Goal: Task Accomplishment & Management: Manage account settings

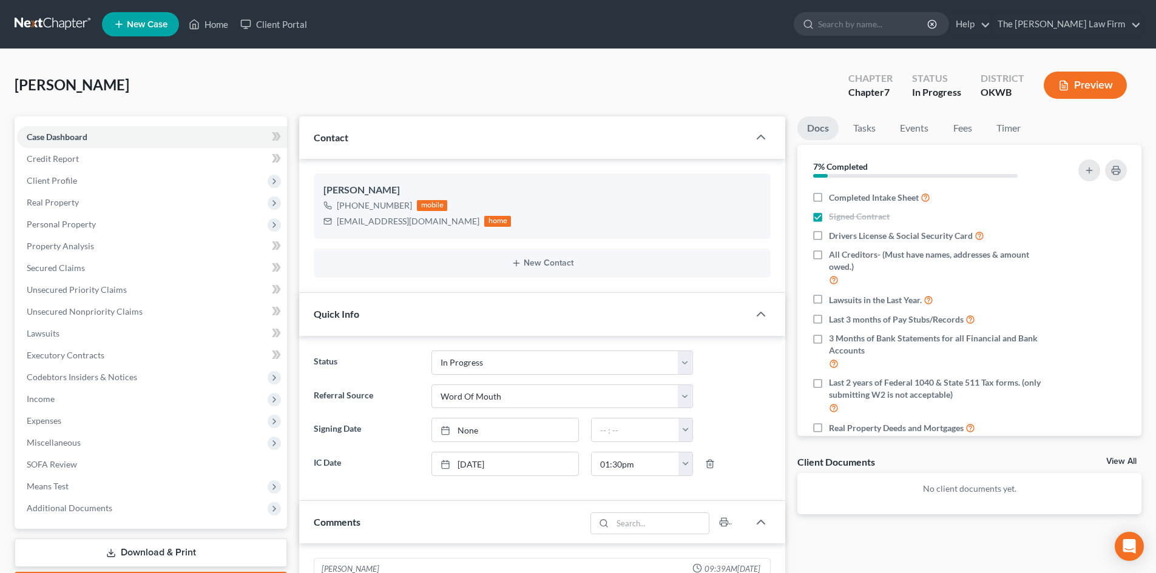
select select "4"
select select "0"
click at [869, 24] on input "search" at bounding box center [873, 24] width 111 height 22
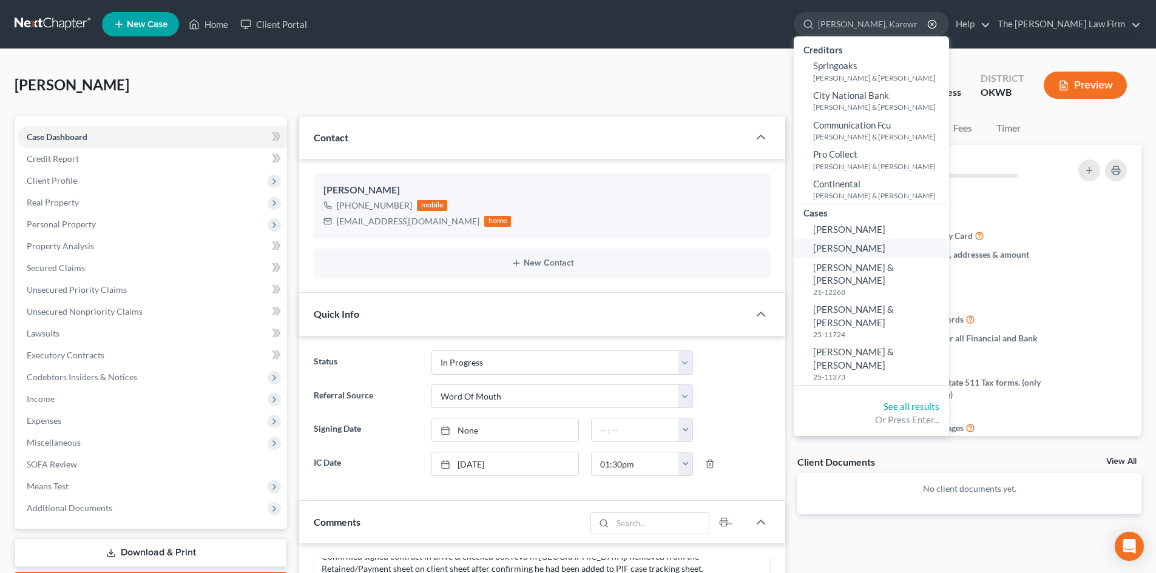
type input "[PERSON_NAME], Karewn"
click at [885, 252] on span "[PERSON_NAME]" at bounding box center [849, 248] width 72 height 11
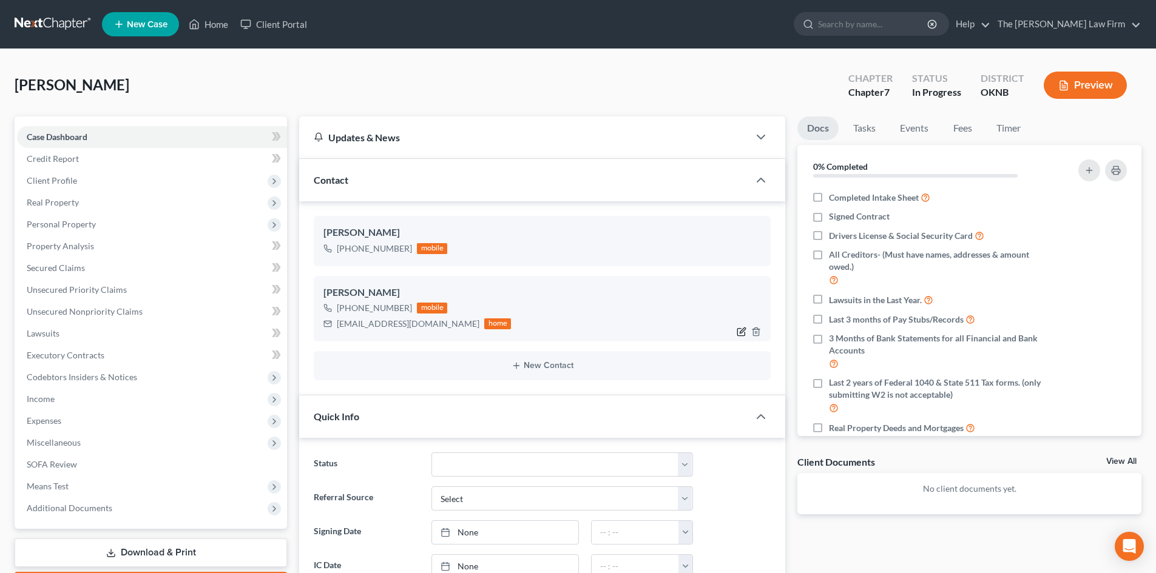
click at [739, 331] on icon "button" at bounding box center [742, 332] width 10 height 10
select select "0"
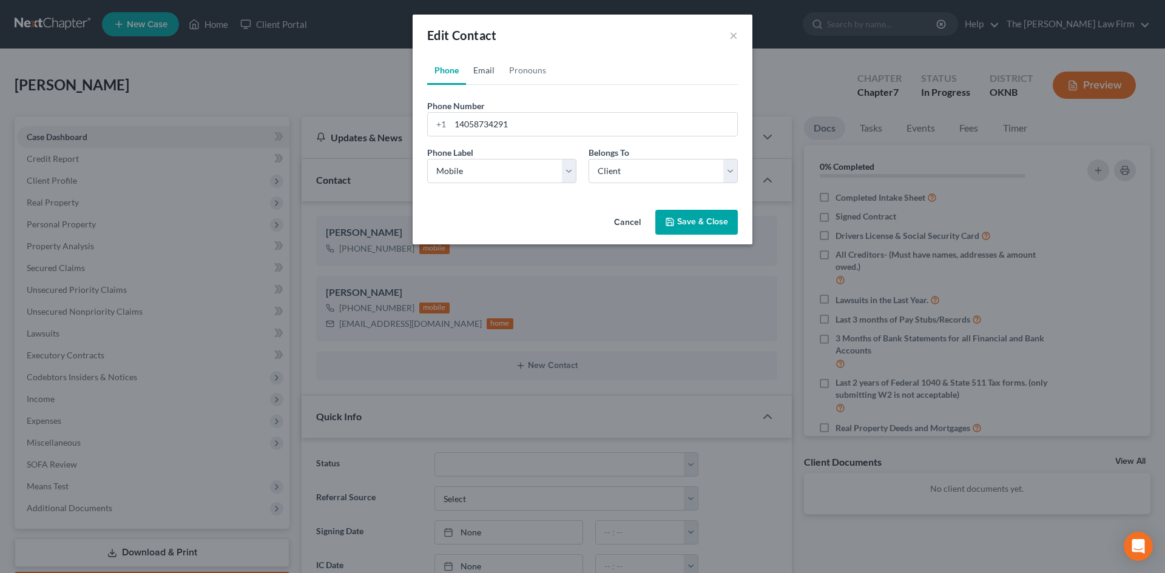
click at [486, 69] on link "Email" at bounding box center [484, 70] width 36 height 29
click at [524, 130] on input "[EMAIL_ADDRESS][DOMAIN_NAME]" at bounding box center [593, 124] width 287 height 23
type input "[EMAIL_ADDRESS][DOMAIN_NAME]"
click at [634, 215] on button "Cancel" at bounding box center [627, 223] width 46 height 24
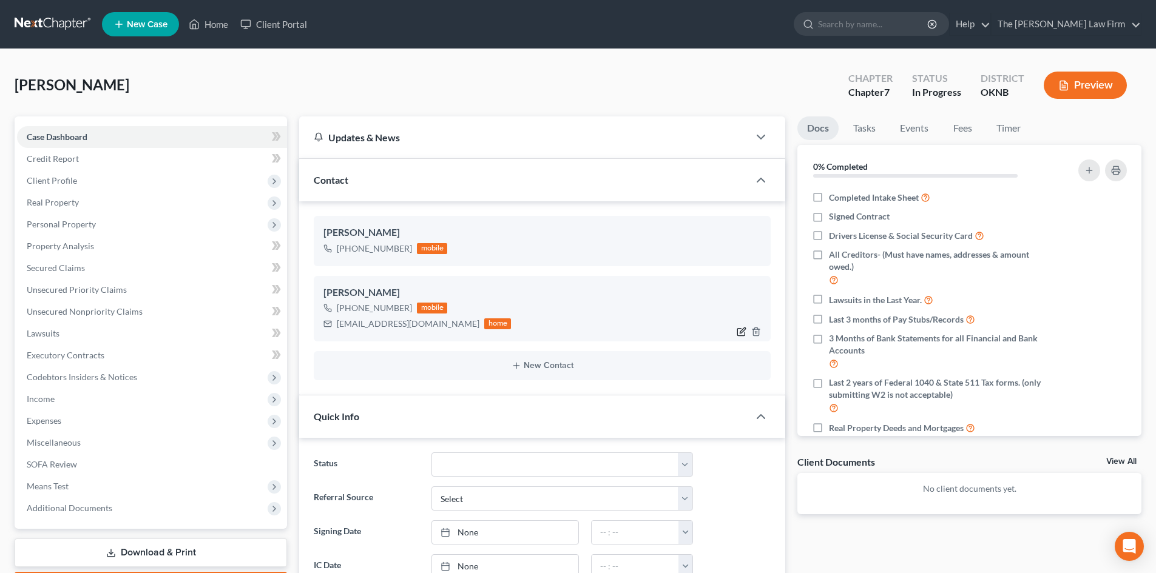
click at [739, 331] on icon "button" at bounding box center [742, 332] width 10 height 10
select select "0"
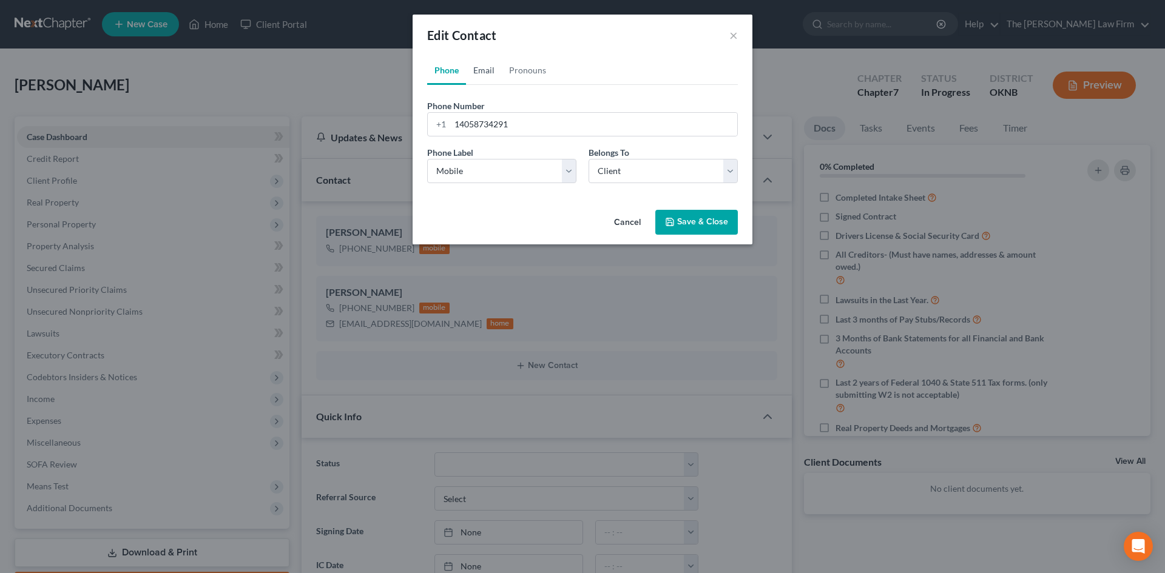
click at [490, 66] on link "Email" at bounding box center [484, 70] width 36 height 29
click at [523, 124] on input "[EMAIL_ADDRESS][DOMAIN_NAME]" at bounding box center [593, 124] width 287 height 23
click at [526, 126] on input "[EMAIL_ADDRESS][DOMAIN_NAME]" at bounding box center [593, 124] width 287 height 23
type input "[EMAIL_ADDRESS][DOMAIN_NAME]"
click at [706, 223] on button "Save & Close" at bounding box center [696, 222] width 83 height 25
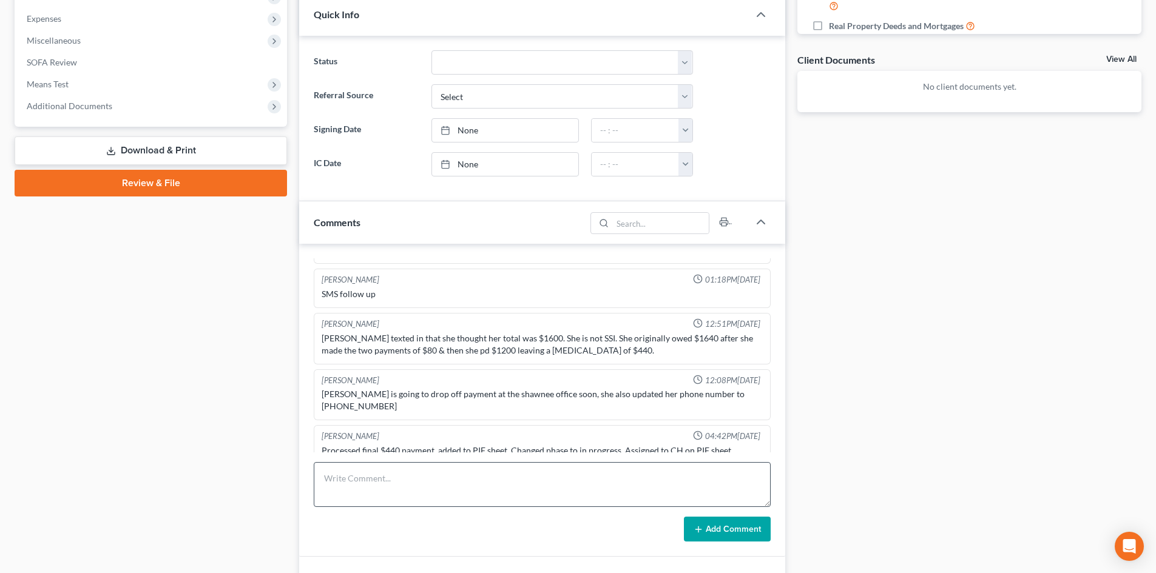
scroll to position [425, 0]
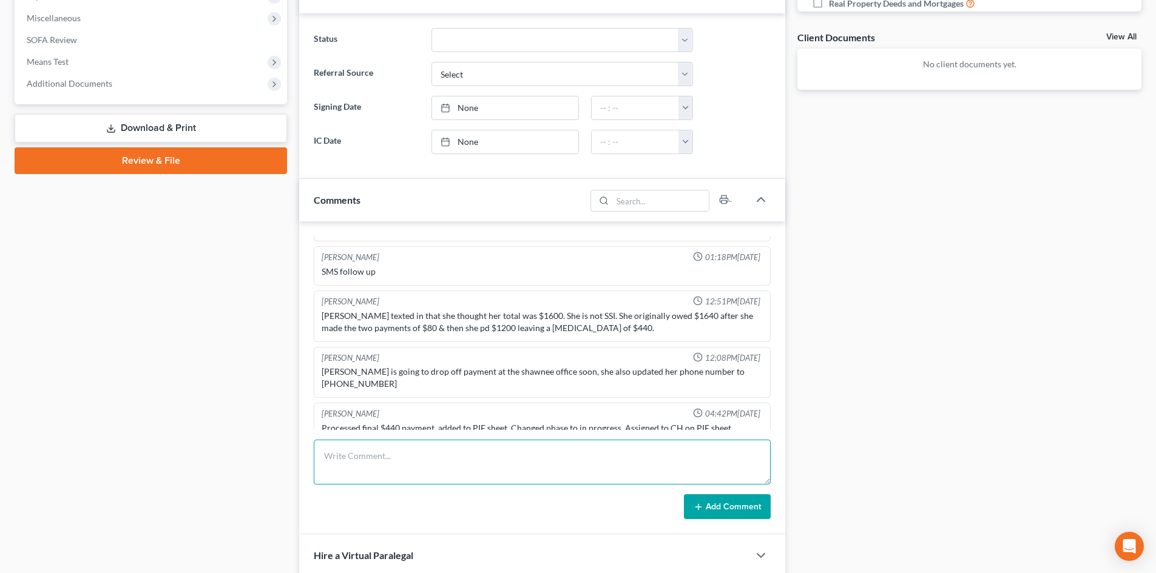
click at [385, 457] on textarea at bounding box center [542, 462] width 457 height 45
type textarea "u"
type textarea "Spoke to client in detail, sent fu email. Updated email in [GEOGRAPHIC_DATA]"
click at [741, 507] on button "Add Comment" at bounding box center [727, 507] width 87 height 25
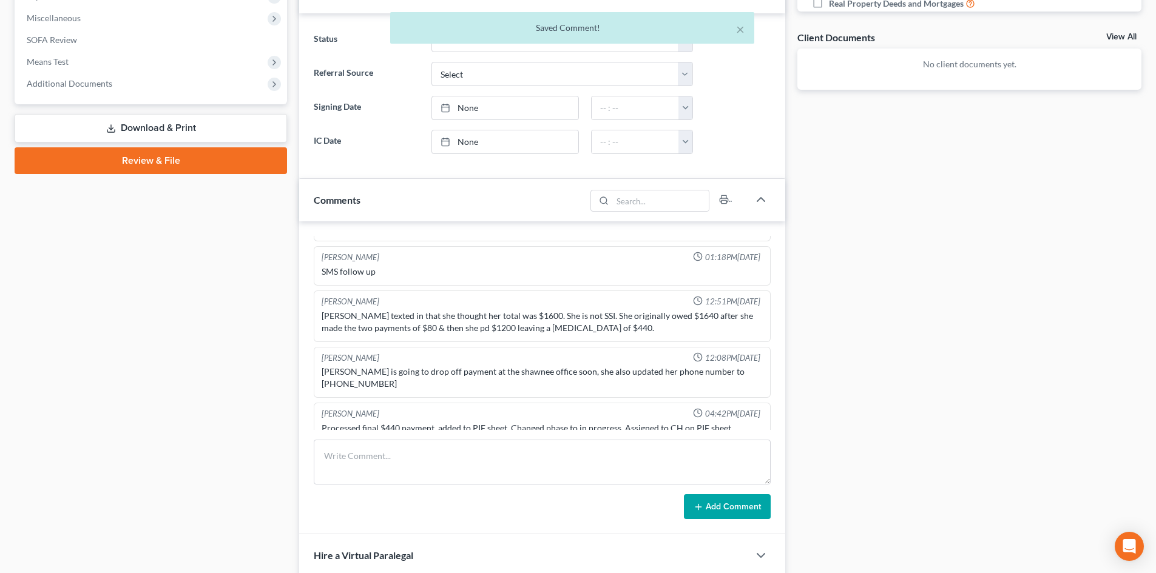
scroll to position [472, 0]
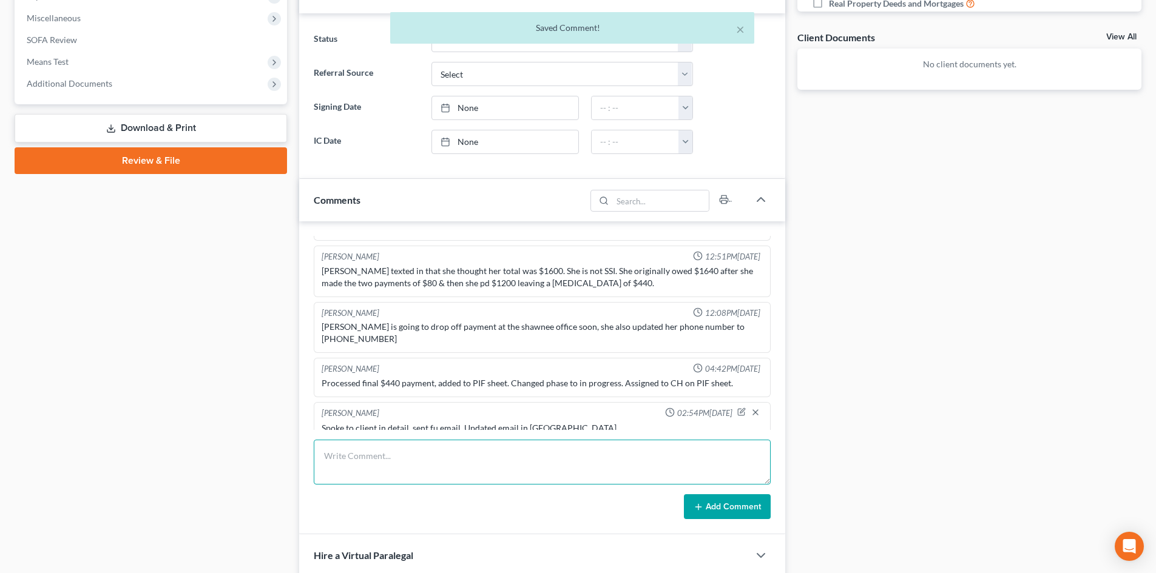
click at [470, 462] on textarea at bounding box center [542, 462] width 457 height 45
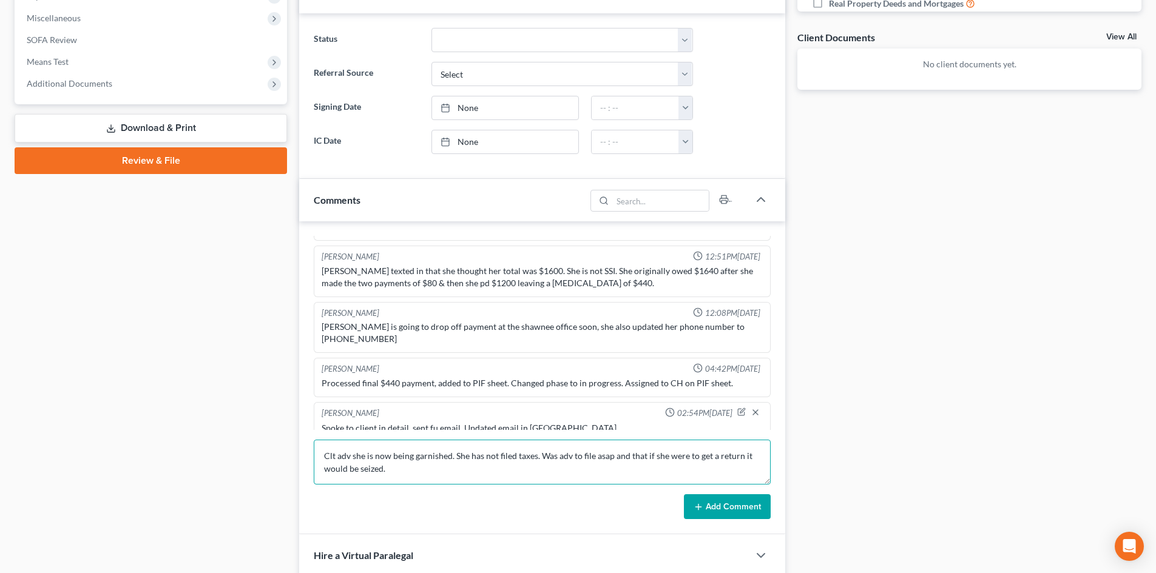
type textarea "Clt adv she is now being garnished. She has not filed taxes. Was adv to file as…"
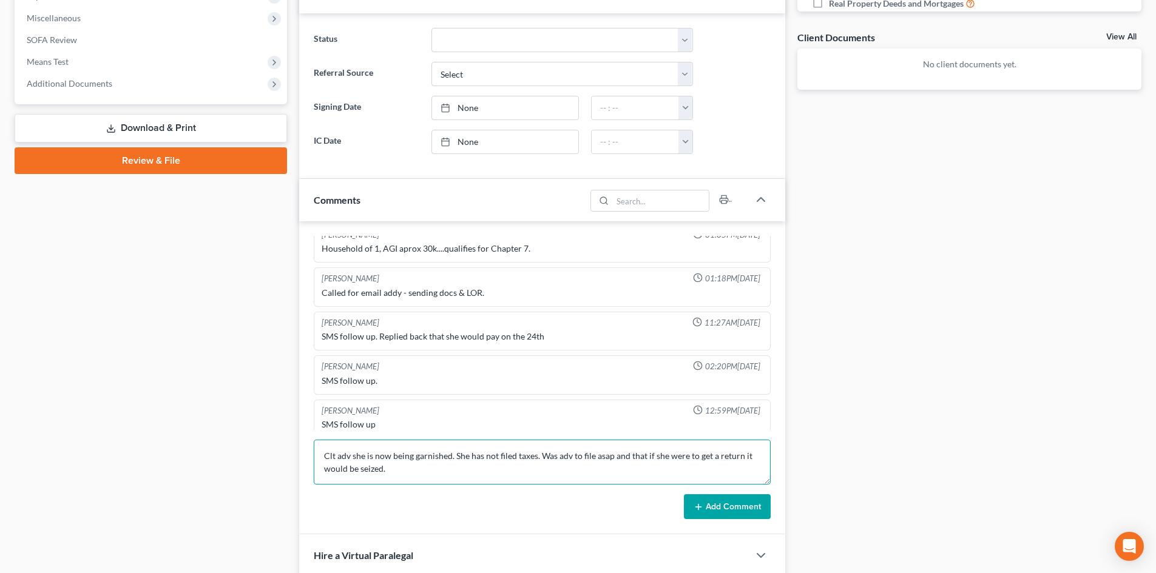
scroll to position [229, 0]
drag, startPoint x: 740, startPoint y: 505, endPoint x: 717, endPoint y: 506, distance: 23.1
click at [740, 505] on button "Add Comment" at bounding box center [727, 507] width 87 height 25
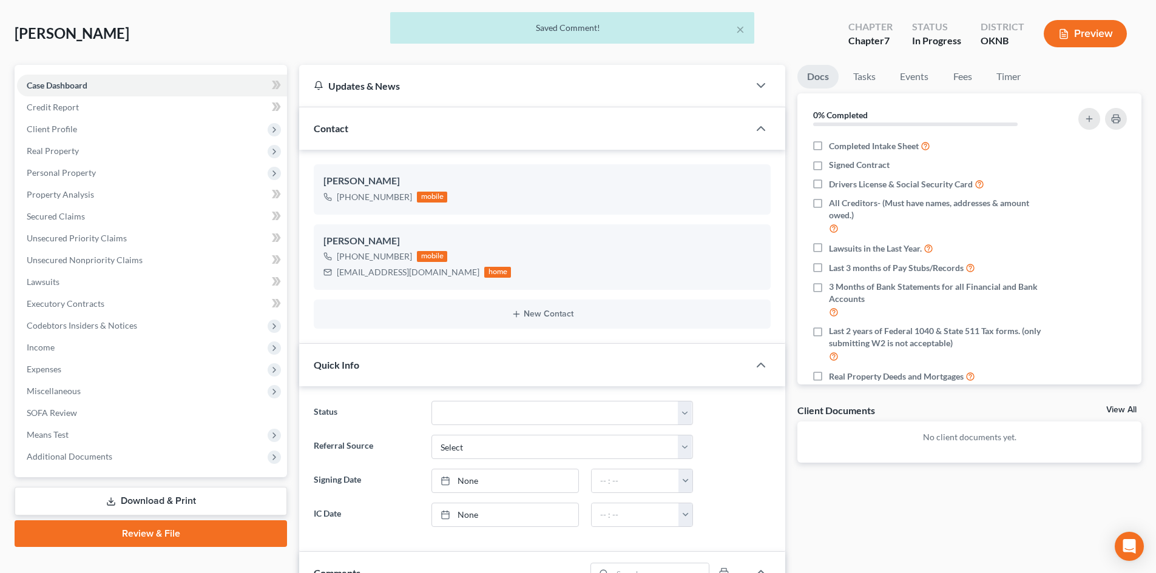
scroll to position [0, 0]
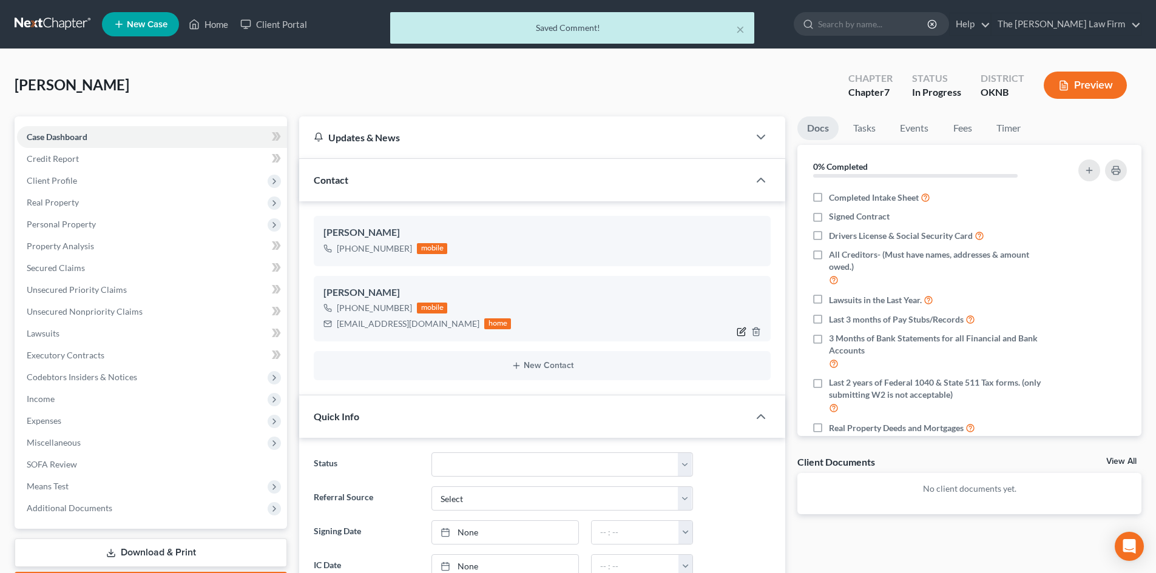
click at [741, 330] on icon "button" at bounding box center [742, 332] width 10 height 10
select select "0"
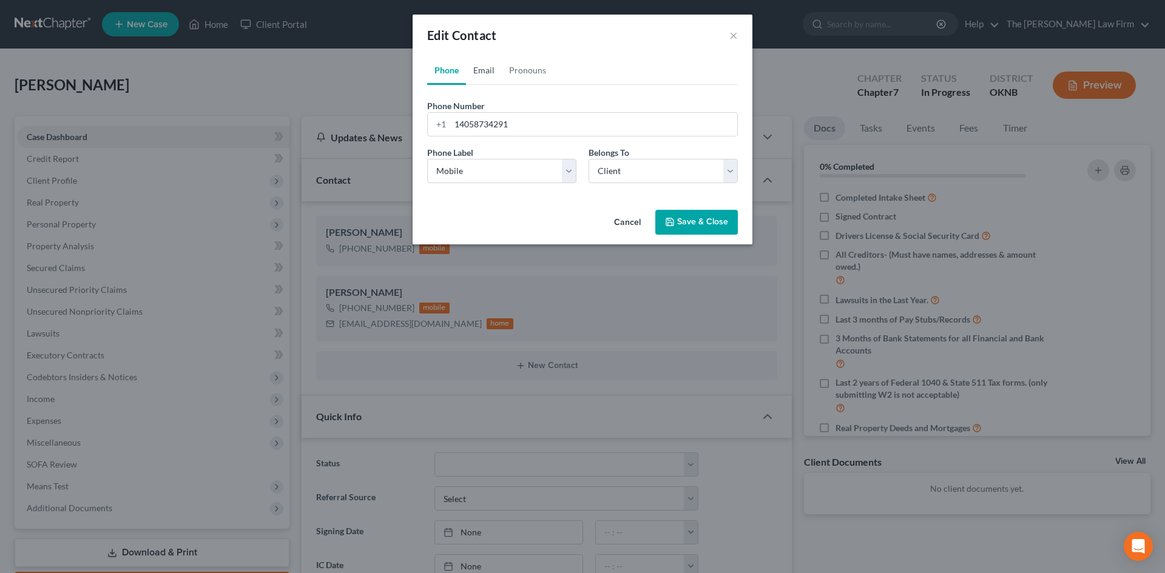
click at [488, 64] on link "Email" at bounding box center [484, 70] width 36 height 29
click at [465, 123] on input "[EMAIL_ADDRESS][DOMAIN_NAME]" at bounding box center [593, 124] width 287 height 23
click at [480, 124] on input "[EMAIL_ADDRESS][DOMAIN_NAME]" at bounding box center [593, 124] width 287 height 23
click at [482, 122] on input "[EMAIL_ADDRESS][DOMAIN_NAME]" at bounding box center [593, 124] width 287 height 23
click at [482, 125] on input "[EMAIL_ADDRESS][DOMAIN_NAME]" at bounding box center [593, 124] width 287 height 23
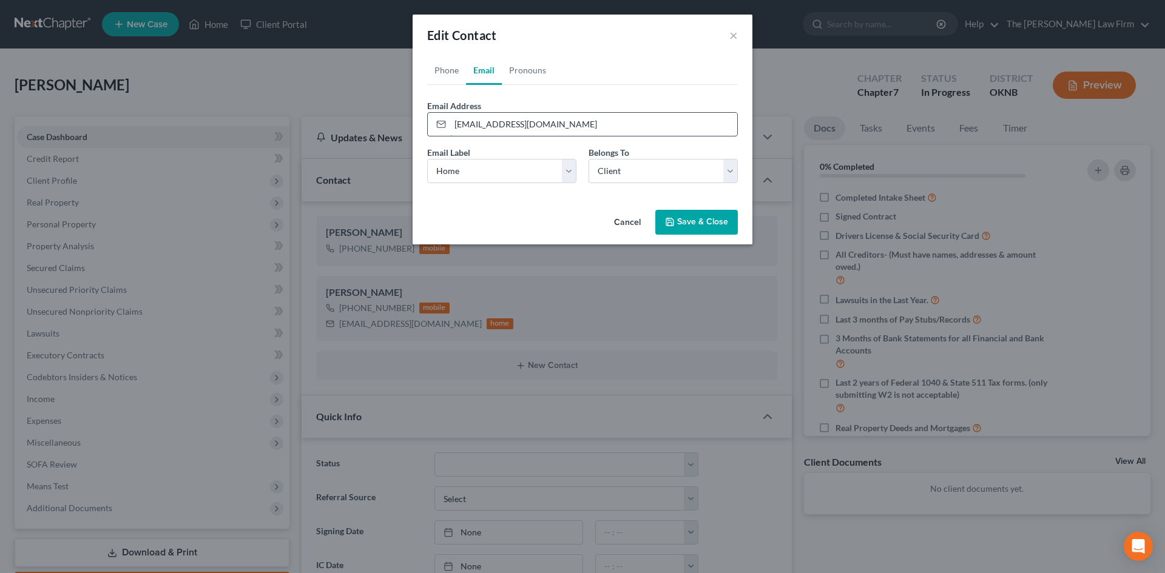
click at [478, 124] on input "[EMAIL_ADDRESS][DOMAIN_NAME]" at bounding box center [593, 124] width 287 height 23
click at [481, 125] on input "[EMAIL_ADDRESS][DOMAIN_NAME]" at bounding box center [593, 124] width 287 height 23
click at [575, 120] on input "[EMAIL_ADDRESS][DOMAIN_NAME]" at bounding box center [593, 124] width 287 height 23
type input "[EMAIL_ADDRESS][DOMAIN_NAME]"
click at [691, 225] on button "Save & Close" at bounding box center [696, 222] width 83 height 25
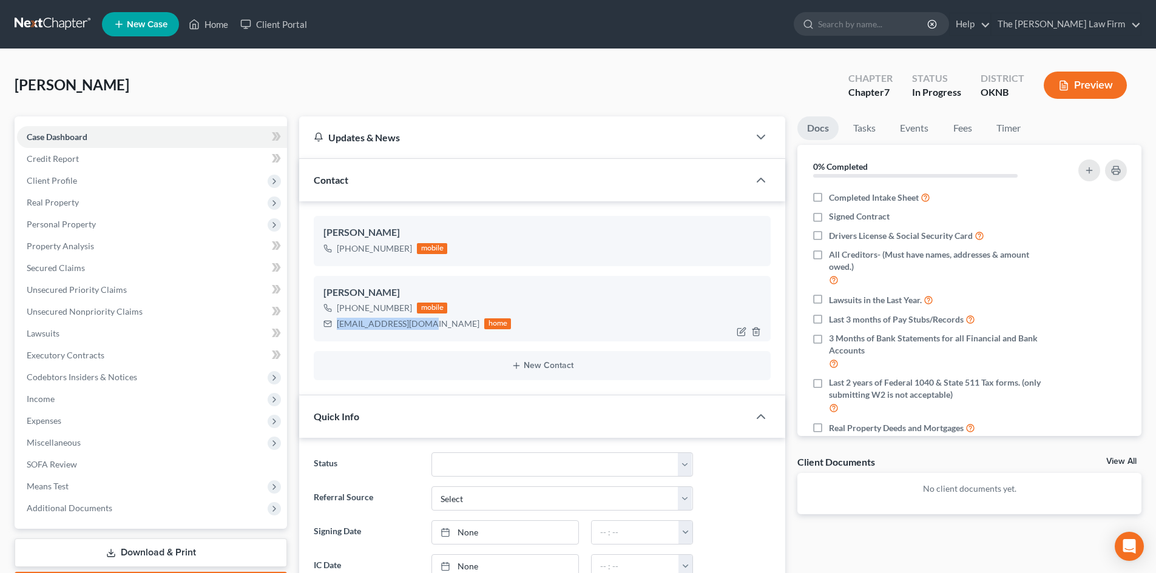
drag, startPoint x: 429, startPoint y: 328, endPoint x: 333, endPoint y: 332, distance: 96.6
click at [333, 332] on div "[EMAIL_ADDRESS][DOMAIN_NAME] home" at bounding box center [417, 324] width 188 height 16
copy div "[EMAIL_ADDRESS][DOMAIN_NAME]"
click at [908, 25] on input "search" at bounding box center [873, 24] width 111 height 22
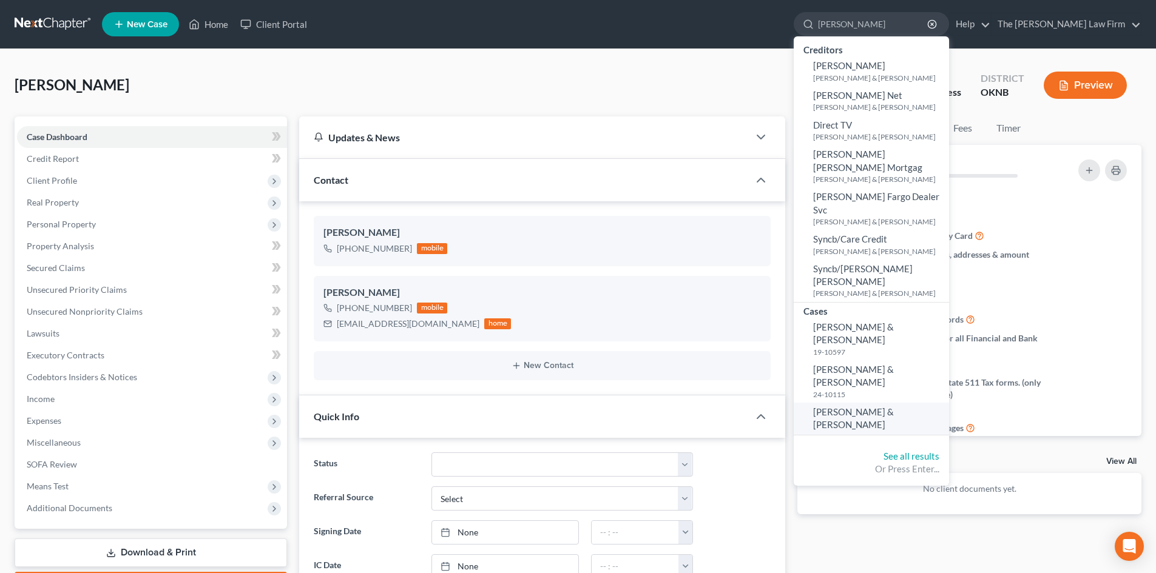
type input "[PERSON_NAME]"
click at [894, 407] on span "[PERSON_NAME] & [PERSON_NAME]" at bounding box center [853, 419] width 81 height 24
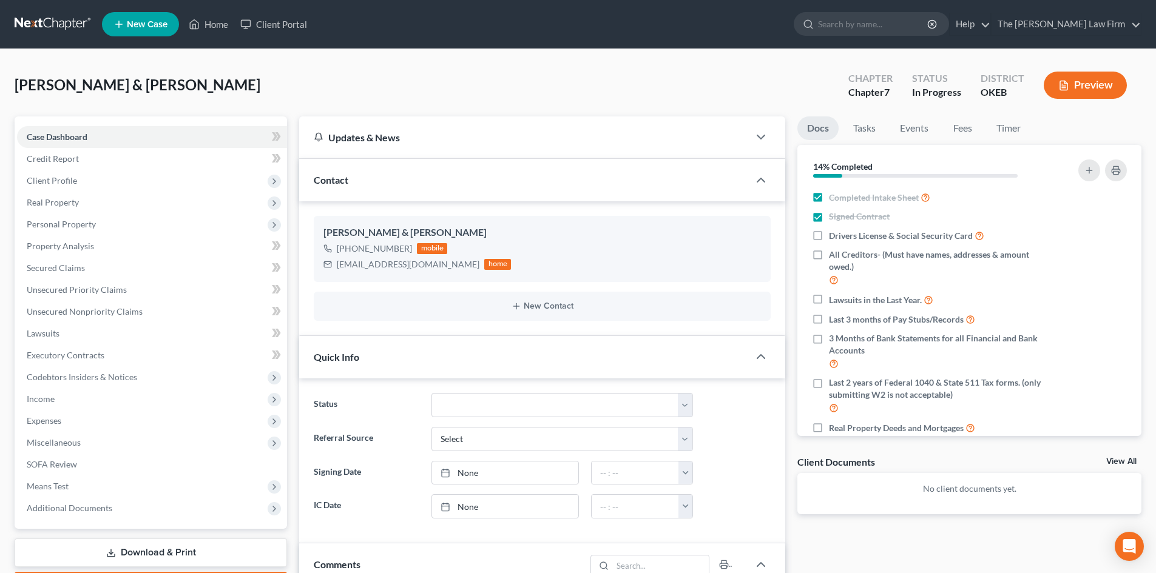
scroll to position [33, 0]
